Goal: Transaction & Acquisition: Purchase product/service

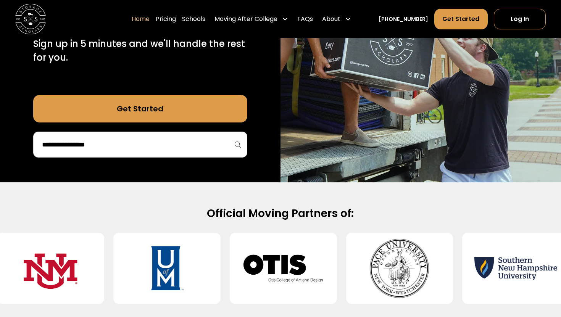
scroll to position [174, 0]
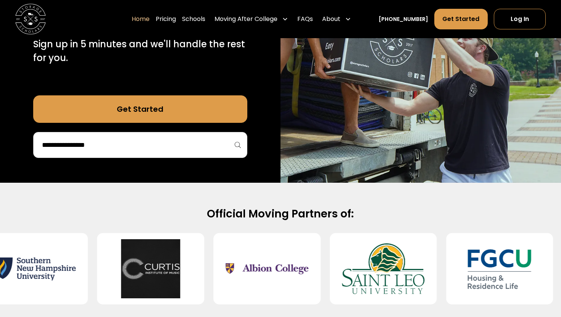
click at [107, 138] on div at bounding box center [140, 145] width 214 height 26
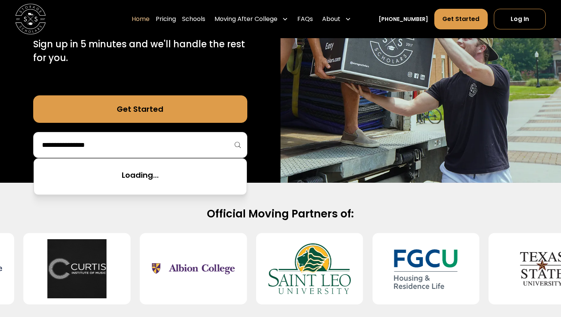
click at [103, 146] on input "search" at bounding box center [140, 145] width 198 height 13
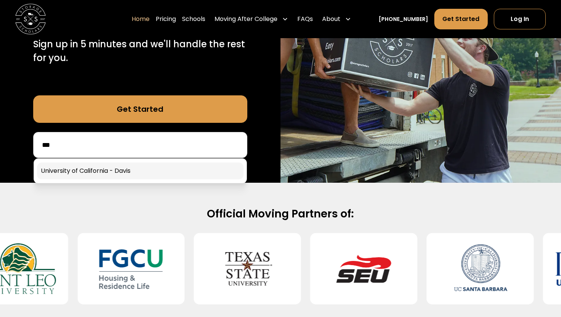
type input "**"
click at [102, 169] on link at bounding box center [140, 171] width 207 height 17
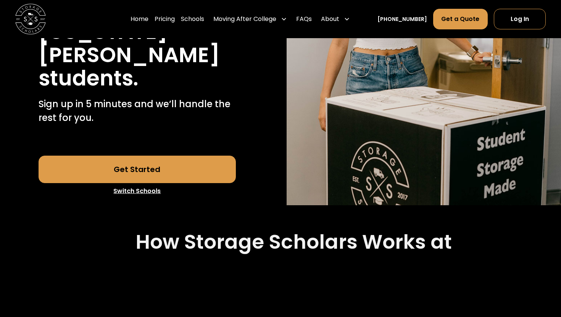
scroll to position [201, 0]
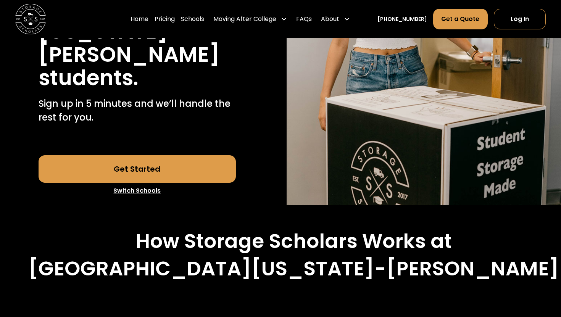
click at [128, 155] on link "Get Started" at bounding box center [138, 168] width 198 height 27
